Goal: Register for event/course

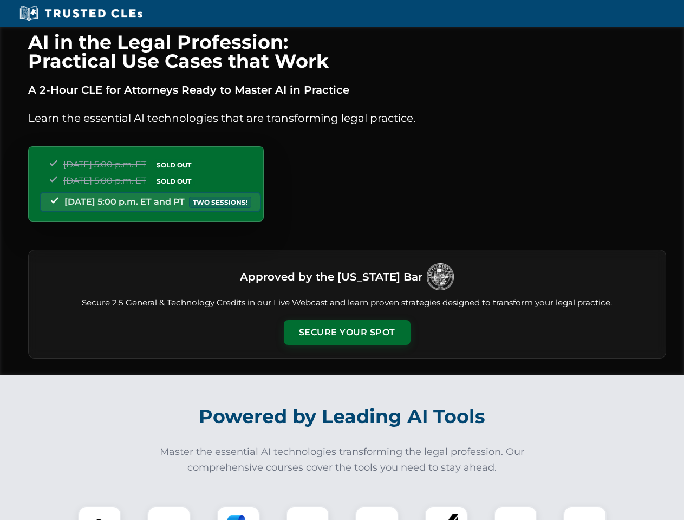
click at [346, 332] on button "Secure Your Spot" at bounding box center [347, 332] width 127 height 25
click at [100, 513] on img at bounding box center [99, 527] width 31 height 31
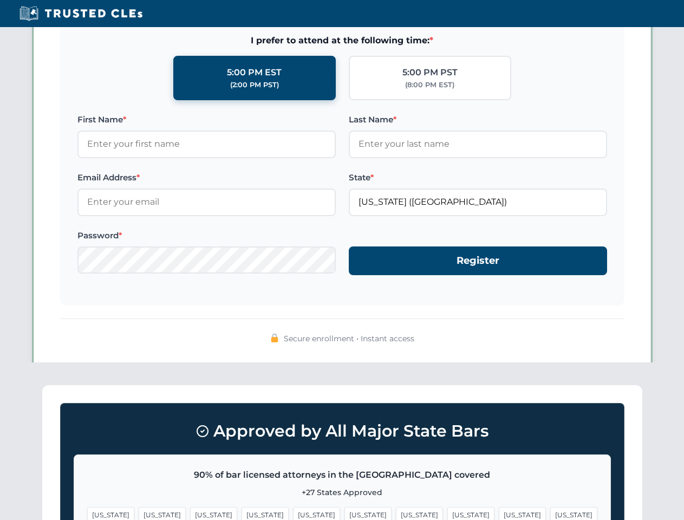
click at [396, 513] on span "[US_STATE]" at bounding box center [419, 515] width 47 height 16
click at [499, 513] on span "[US_STATE]" at bounding box center [522, 515] width 47 height 16
